Goal: Go to known website: Go to known website

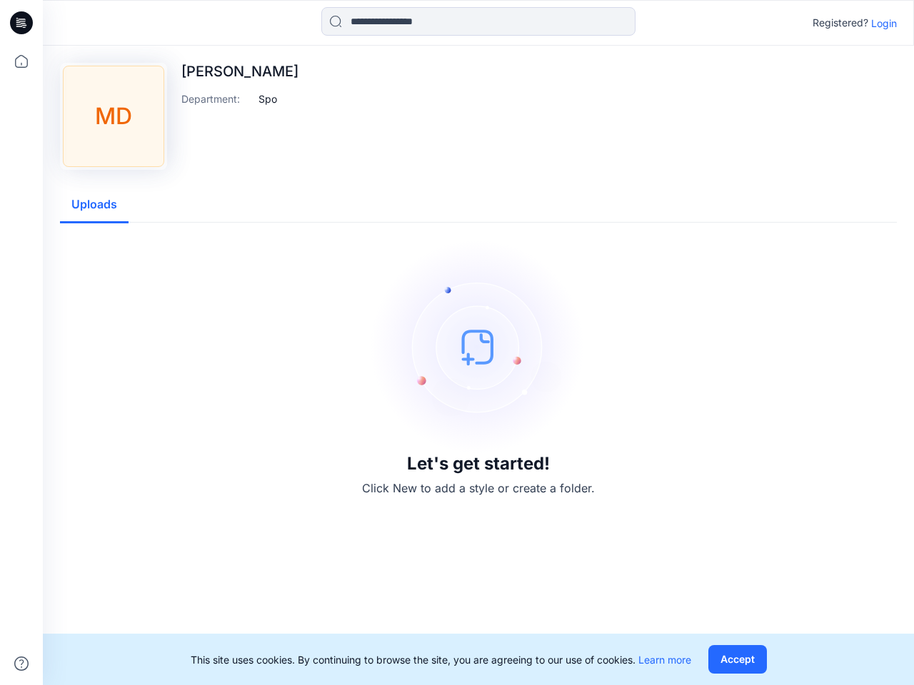
click at [457, 343] on img at bounding box center [478, 347] width 214 height 214
click at [22, 23] on icon at bounding box center [24, 23] width 6 height 1
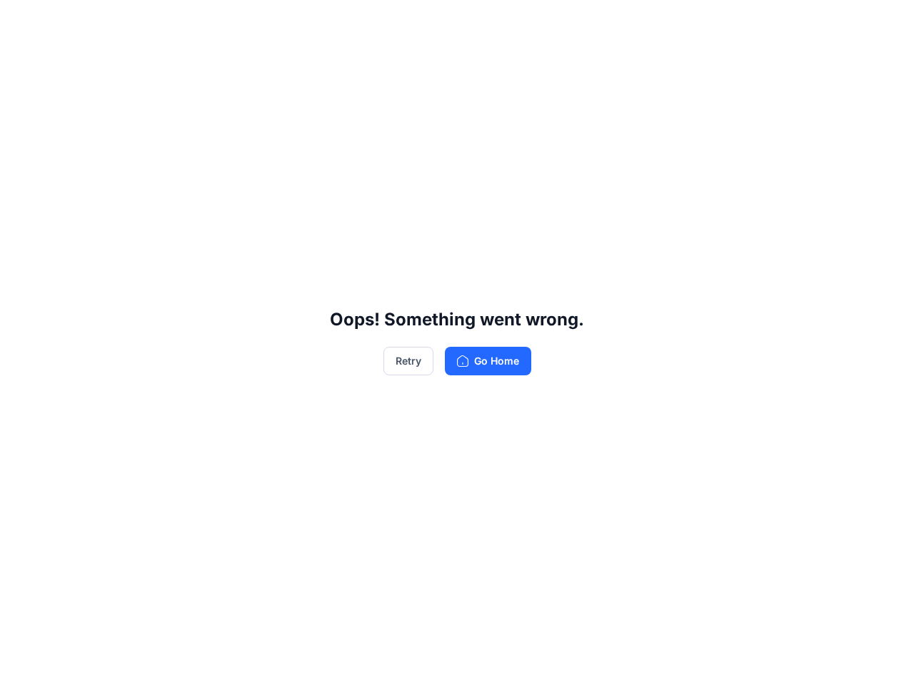
click at [21, 61] on div "Oops! Something went wrong. Retry Go Home" at bounding box center [457, 342] width 914 height 685
click at [21, 664] on div "Oops! Something went wrong. Retry Go Home" at bounding box center [457, 342] width 914 height 685
click at [478, 21] on div "Oops! Something went wrong. Retry Go Home" at bounding box center [457, 342] width 914 height 685
click at [884, 23] on div "Oops! Something went wrong. Retry Go Home" at bounding box center [457, 342] width 914 height 685
click at [268, 99] on div "Oops! Something went wrong. Retry Go Home" at bounding box center [457, 342] width 914 height 685
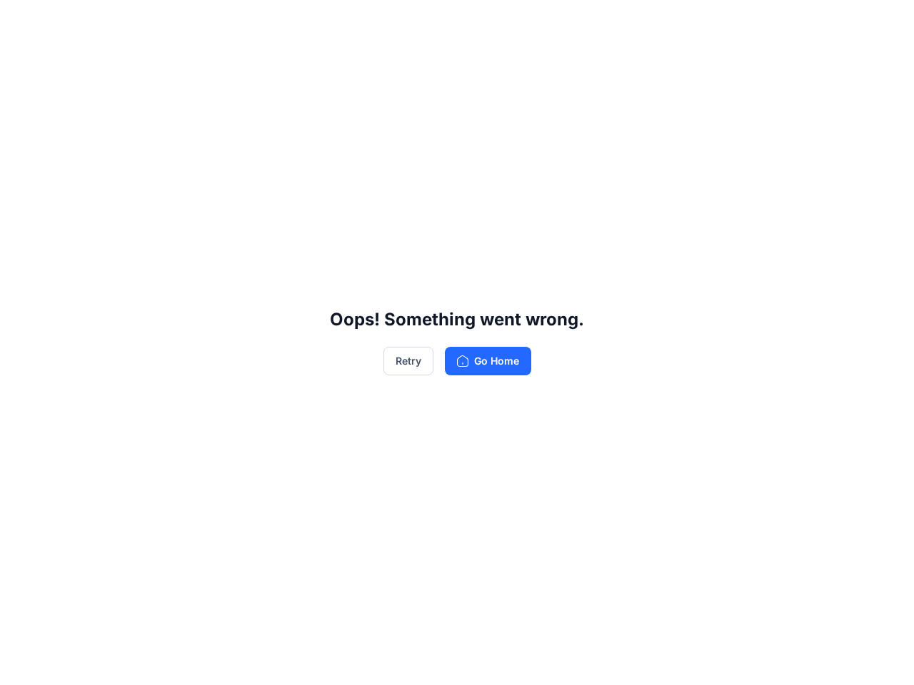
click at [94, 205] on div "Oops! Something went wrong. Retry Go Home" at bounding box center [457, 342] width 914 height 685
click at [737, 660] on div "Oops! Something went wrong. Retry Go Home" at bounding box center [457, 342] width 914 height 685
